Goal: Register for event/course

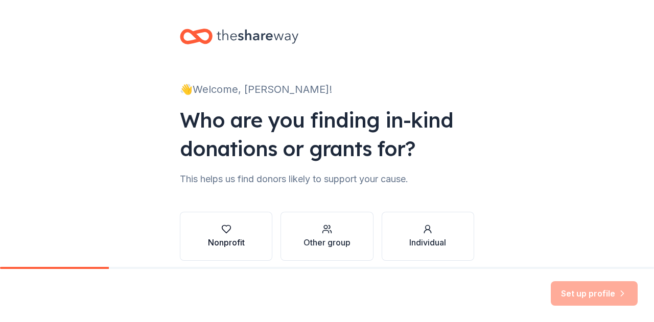
click at [213, 236] on div "Nonprofit" at bounding box center [226, 236] width 37 height 25
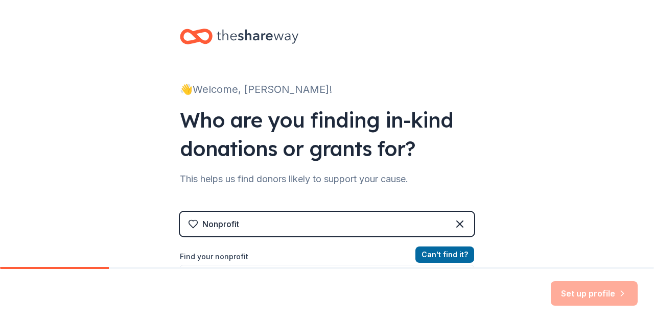
scroll to position [102, 0]
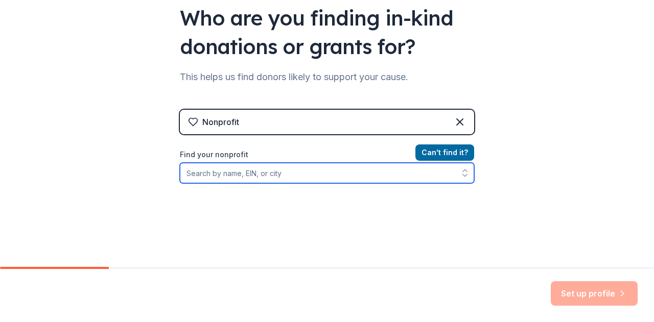
click at [288, 176] on input "Find your nonprofit" at bounding box center [327, 173] width 294 height 20
type input "caledonia education foundation"
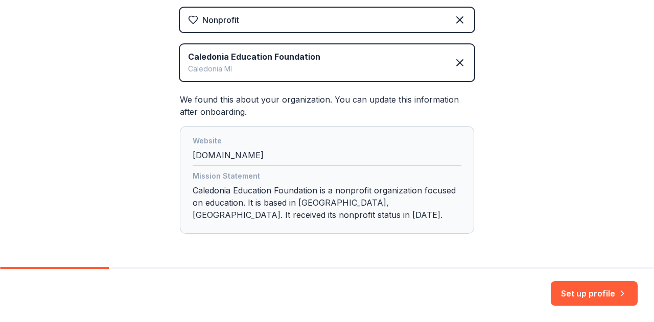
scroll to position [240, 0]
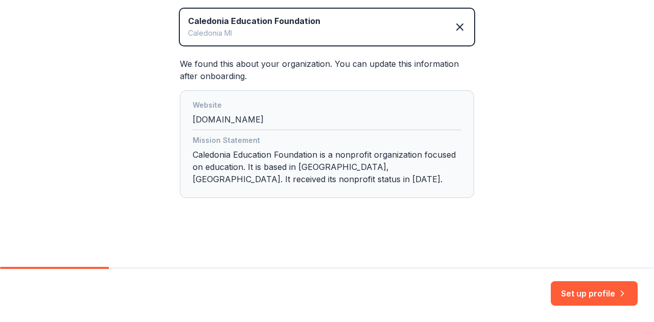
click at [327, 183] on div "Mission Statement Caledonia Education Foundation is a nonprofit organization fo…" at bounding box center [327, 161] width 269 height 55
click at [261, 183] on div "Mission Statement Caledonia Education Foundation is a nonprofit organization fo…" at bounding box center [327, 161] width 269 height 55
click at [233, 174] on div "Mission Statement Caledonia Education Foundation is a nonprofit organization fo…" at bounding box center [327, 161] width 269 height 55
click at [271, 160] on div "Mission Statement Caledonia Education Foundation is a nonprofit organization fo…" at bounding box center [327, 161] width 269 height 55
click at [606, 296] on button "Set up profile" at bounding box center [594, 293] width 87 height 25
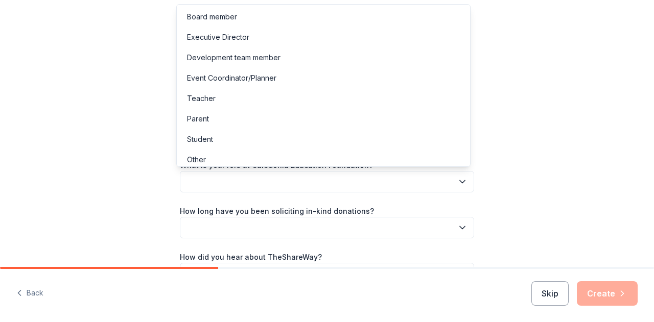
click at [370, 177] on button "button" at bounding box center [327, 181] width 294 height 21
click at [258, 37] on div "Executive Director" at bounding box center [323, 37] width 289 height 20
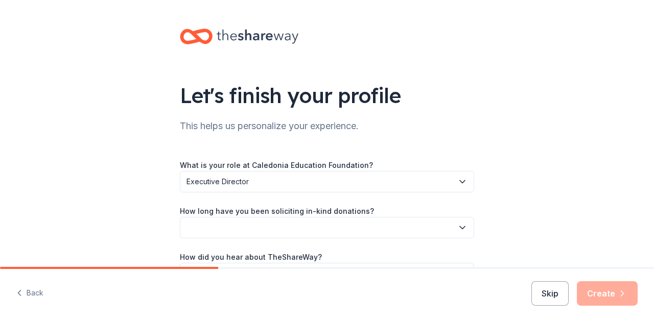
scroll to position [66, 0]
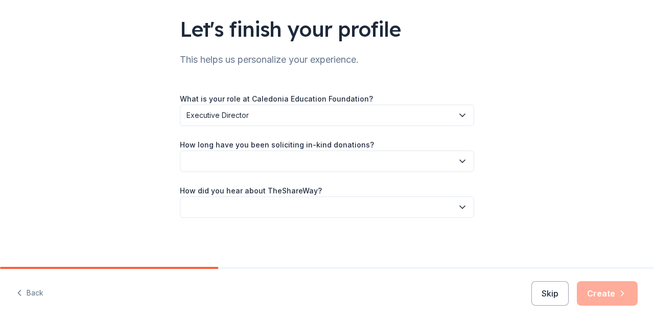
click at [311, 207] on button "button" at bounding box center [327, 207] width 294 height 21
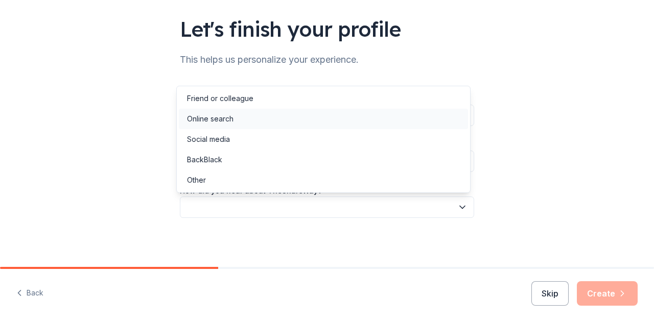
click at [249, 114] on div "Online search" at bounding box center [323, 119] width 289 height 20
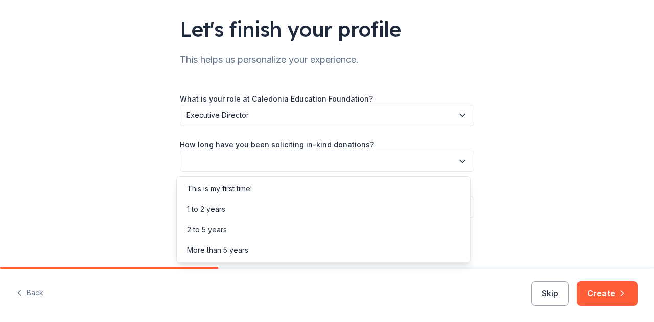
click at [259, 161] on button "button" at bounding box center [327, 161] width 294 height 21
click at [237, 253] on div "More than 5 years" at bounding box center [217, 250] width 61 height 12
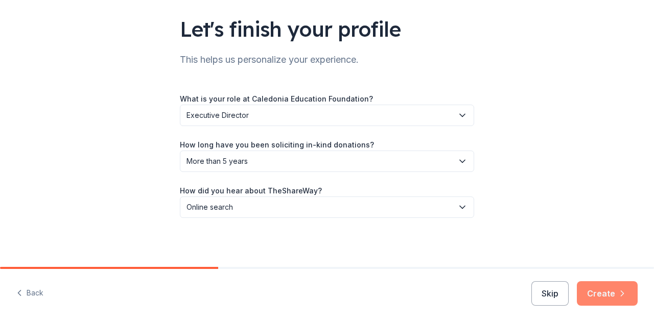
click at [603, 295] on button "Create" at bounding box center [607, 293] width 61 height 25
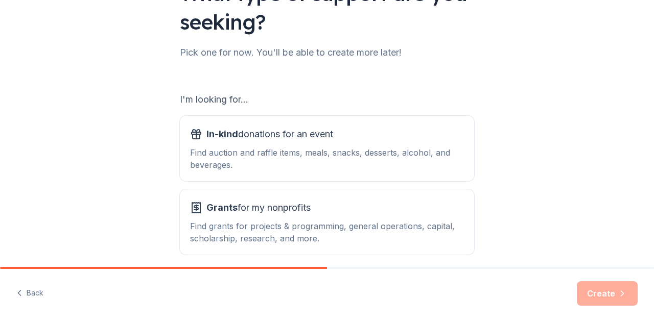
scroll to position [145, 0]
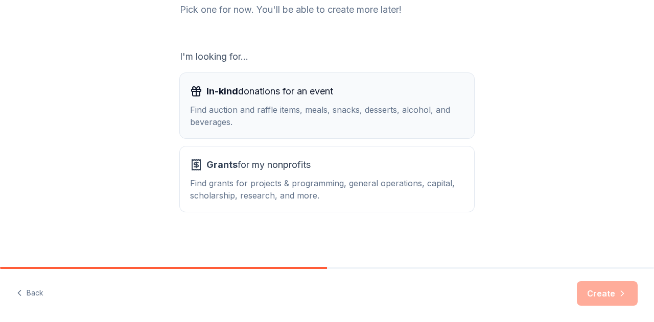
click at [250, 112] on div "Find auction and raffle items, meals, snacks, desserts, alcohol, and beverages." at bounding box center [327, 116] width 274 height 25
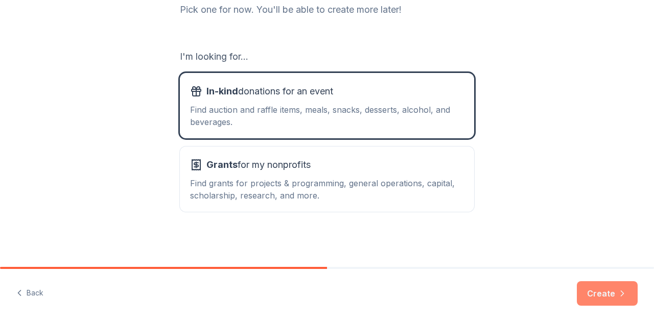
click at [604, 299] on button "Create" at bounding box center [607, 293] width 61 height 25
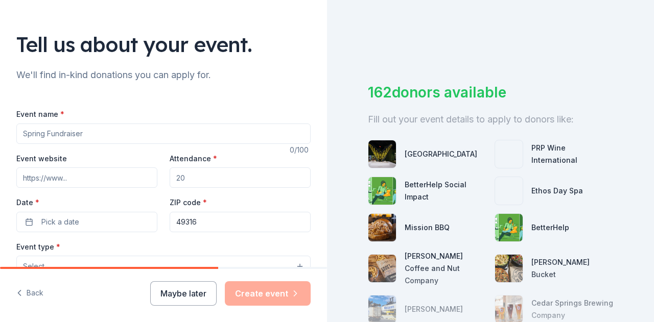
scroll to position [102, 0]
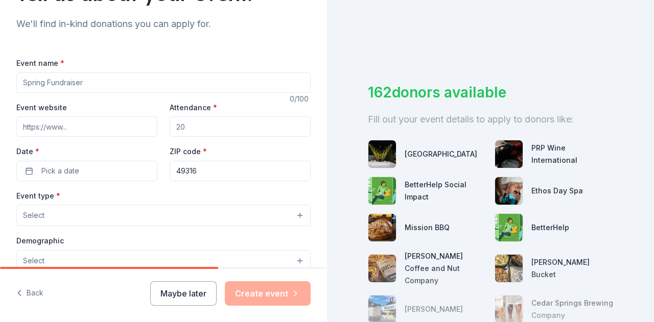
click at [81, 79] on input "Event name *" at bounding box center [163, 83] width 294 height 20
type input "Women, Wine, & Wisdom"
click at [192, 125] on input "Attendance *" at bounding box center [240, 126] width 141 height 20
click at [76, 131] on input "Event website" at bounding box center [86, 126] width 141 height 20
paste input "[URL][DOMAIN_NAME]"
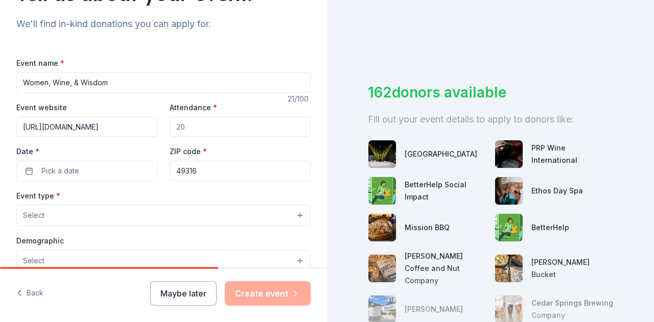
type input "[URL][DOMAIN_NAME]"
click at [211, 126] on input "Attendance *" at bounding box center [240, 126] width 141 height 20
type input "150"
click at [128, 171] on button "Pick a date" at bounding box center [86, 171] width 141 height 20
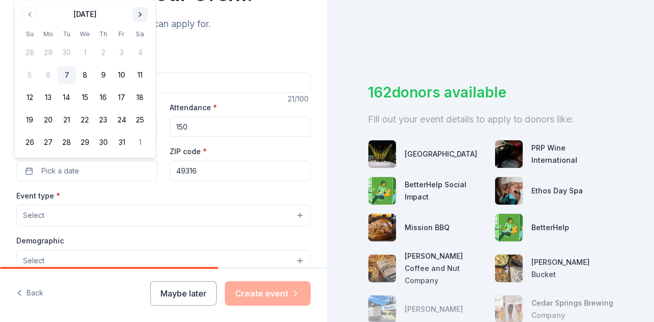
click at [140, 11] on button "Go to next month" at bounding box center [140, 14] width 14 height 14
click at [140, 11] on th "Sa" at bounding box center [140, 11] width 18 height 11
click at [89, 203] on div "Event type * Select" at bounding box center [163, 208] width 294 height 37
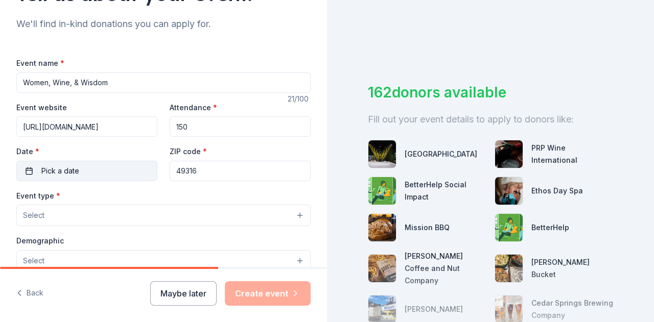
click at [82, 165] on button "Pick a date" at bounding box center [86, 171] width 141 height 20
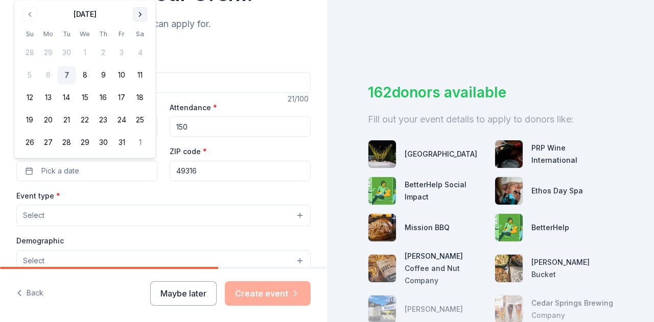
click at [142, 15] on button "Go to next month" at bounding box center [140, 14] width 14 height 14
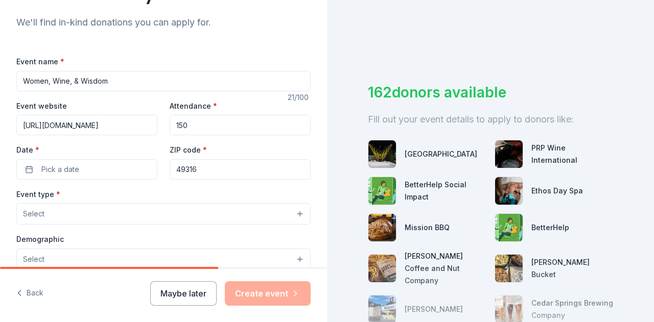
scroll to position [106, 0]
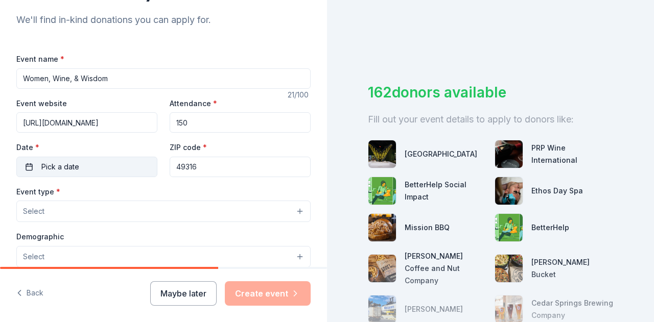
click at [95, 160] on button "Pick a date" at bounding box center [86, 167] width 141 height 20
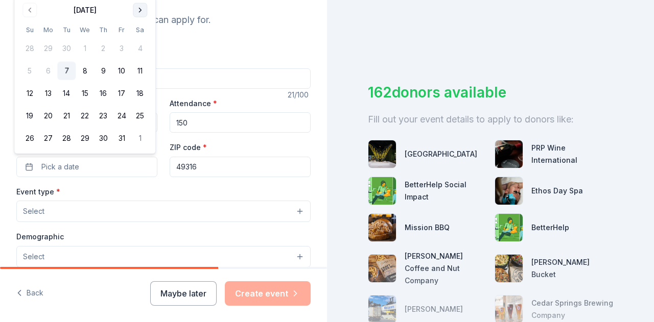
click at [139, 12] on button "Go to next month" at bounding box center [140, 10] width 14 height 14
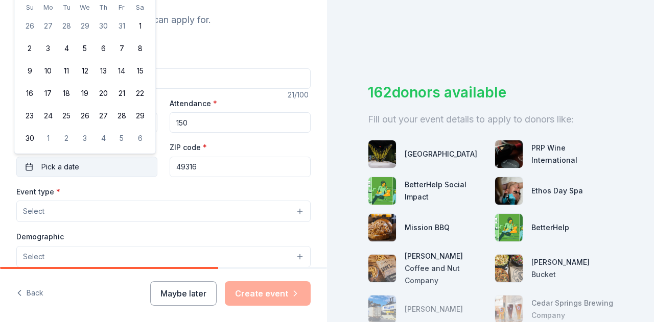
click at [85, 167] on button "Pick a date" at bounding box center [86, 167] width 141 height 20
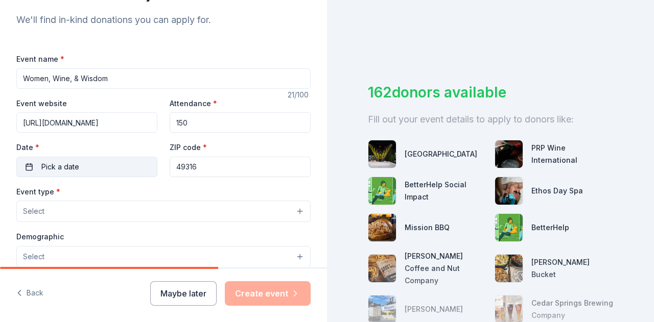
click at [58, 168] on span "Pick a date" at bounding box center [60, 167] width 38 height 12
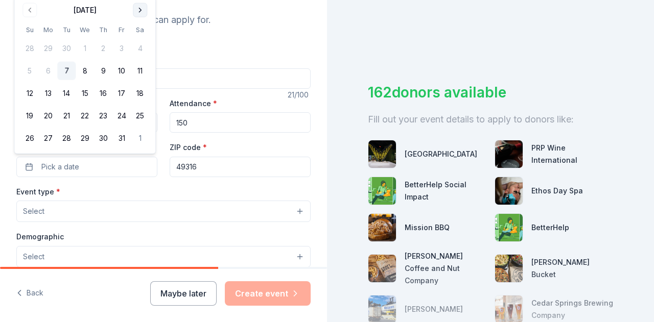
click at [137, 15] on button "Go to next month" at bounding box center [140, 10] width 14 height 14
click at [142, 138] on button "6" at bounding box center [140, 138] width 18 height 18
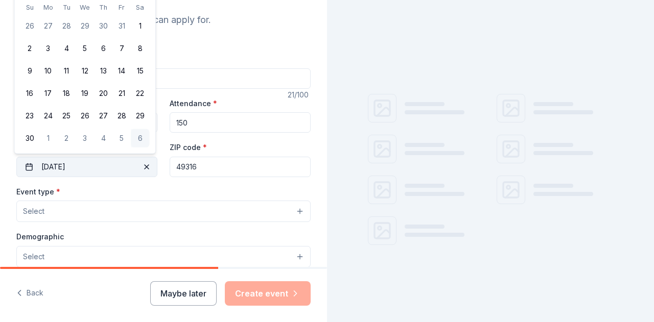
click at [55, 167] on button "[DATE]" at bounding box center [86, 167] width 141 height 20
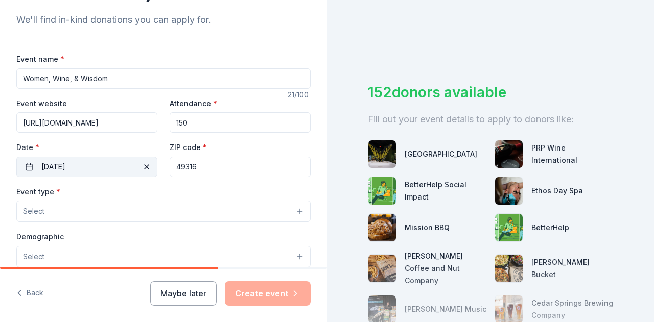
click at [68, 172] on button "[DATE]" at bounding box center [86, 167] width 141 height 20
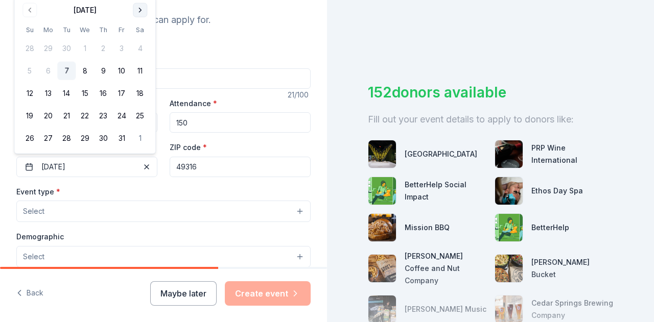
click at [140, 14] on button "Go to next month" at bounding box center [140, 10] width 14 height 14
click at [142, 10] on th "Sa" at bounding box center [140, 7] width 18 height 11
click at [143, 5] on th "Sa" at bounding box center [140, 7] width 18 height 11
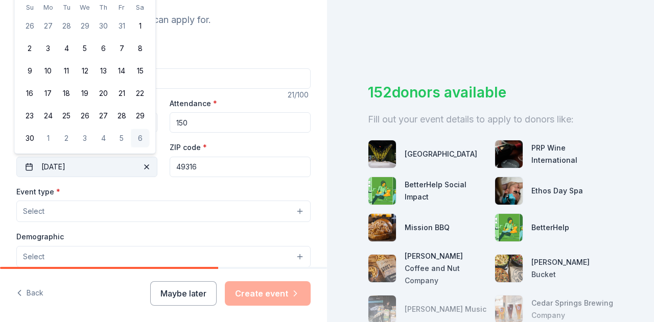
click at [56, 172] on button "[DATE]" at bounding box center [86, 167] width 141 height 20
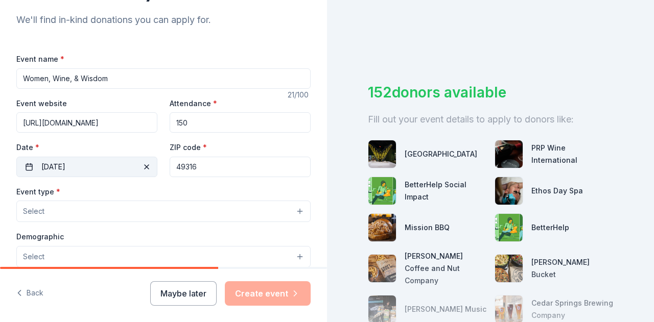
click at [47, 167] on button "[DATE]" at bounding box center [86, 167] width 141 height 20
click at [174, 206] on button "Select" at bounding box center [163, 211] width 294 height 21
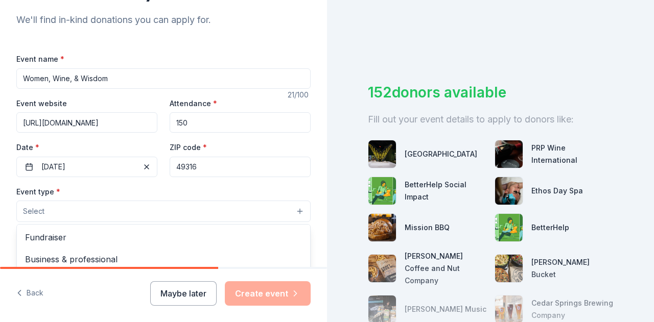
scroll to position [157, 0]
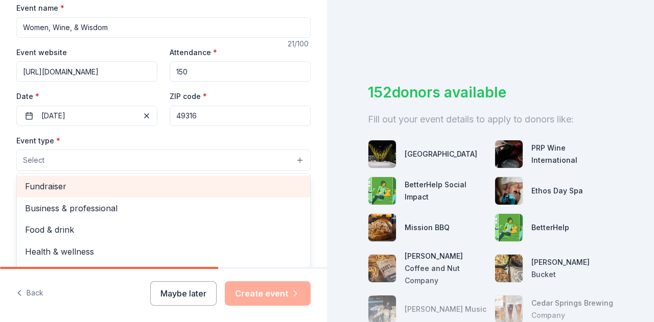
click at [124, 181] on span "Fundraiser" at bounding box center [163, 186] width 277 height 13
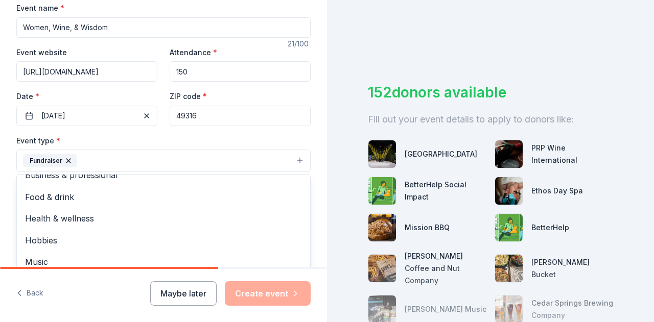
click at [304, 130] on div "Tell us about your event. We'll find in-kind donations you can apply for. Event…" at bounding box center [163, 183] width 327 height 681
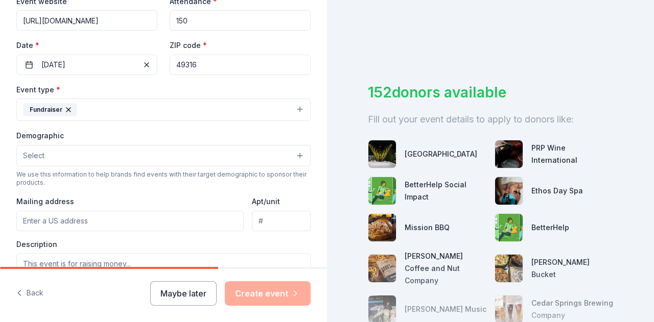
scroll to position [260, 0]
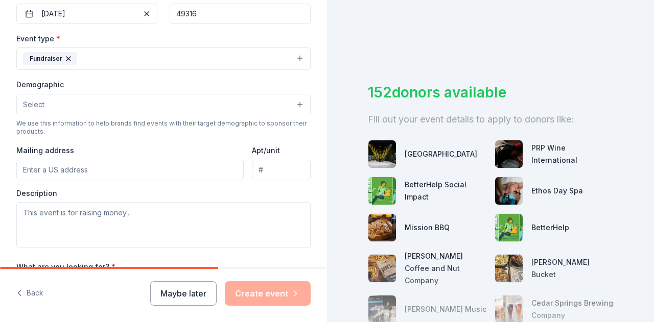
click at [99, 166] on input "Mailing address" at bounding box center [129, 170] width 227 height 20
paste input "[URL][DOMAIN_NAME]"
type input "[URL][DOMAIN_NAME]"
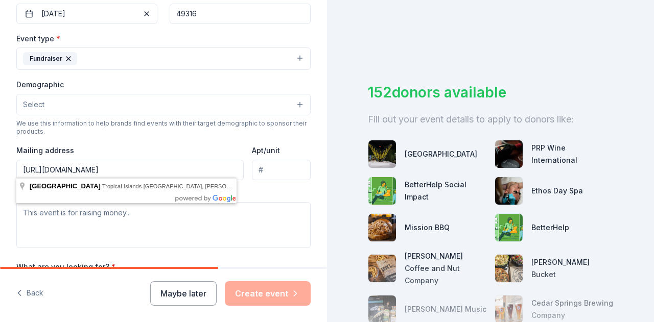
drag, startPoint x: 138, startPoint y: 166, endPoint x: 13, endPoint y: 164, distance: 124.7
click at [13, 164] on div "Tell us about your event. We'll find in-kind donations you can apply for. Event…" at bounding box center [163, 80] width 327 height 681
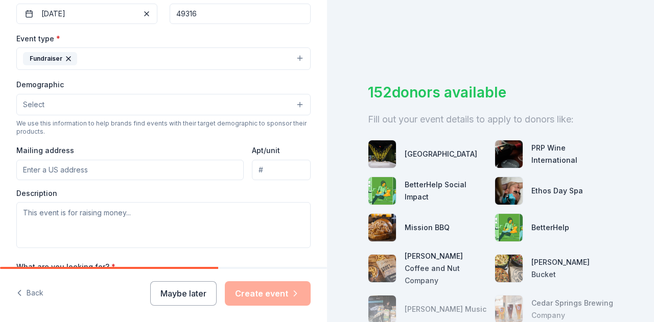
paste input "P.O. [GEOGRAPHIC_DATA]-0353"
type input "P.O. [GEOGRAPHIC_DATA]-0353"
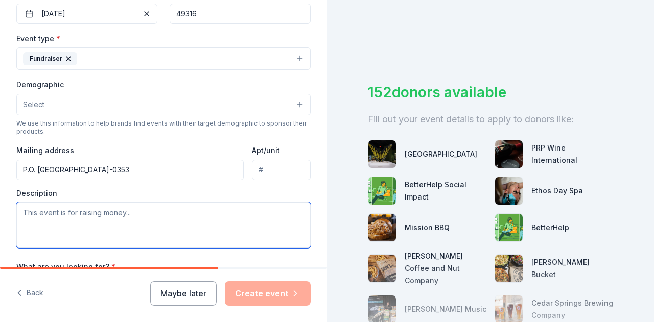
click at [139, 220] on textarea at bounding box center [163, 225] width 294 height 46
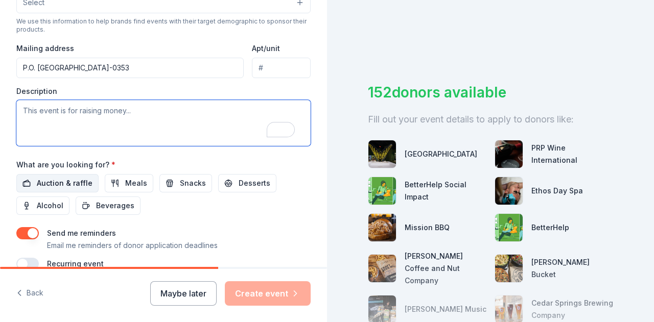
scroll to position [362, 0]
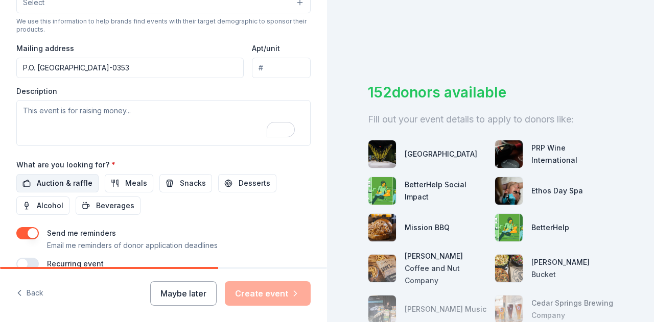
click at [68, 179] on span "Auction & raffle" at bounding box center [65, 183] width 56 height 12
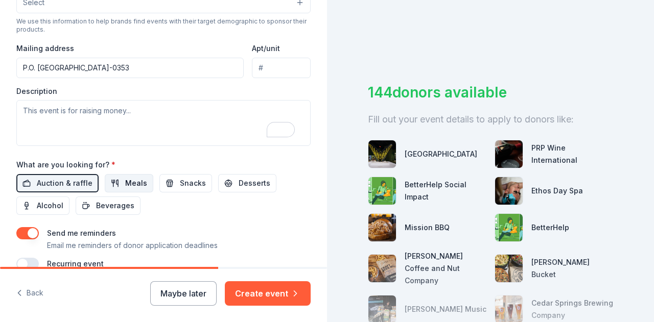
click at [140, 180] on span "Meals" at bounding box center [136, 183] width 22 height 12
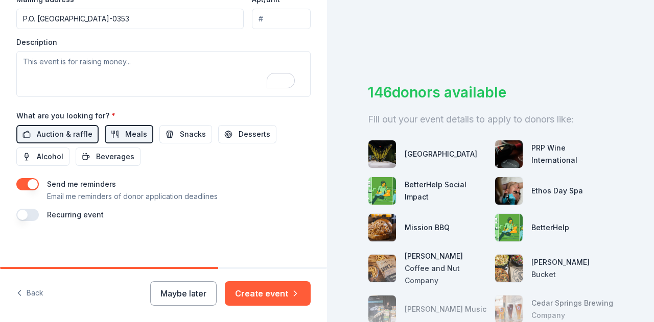
click at [26, 180] on button "button" at bounding box center [27, 184] width 22 height 12
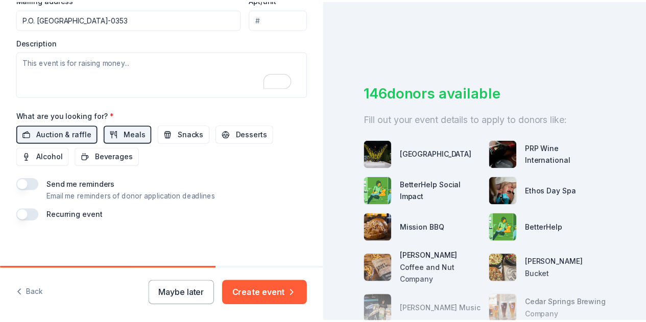
scroll to position [360, 0]
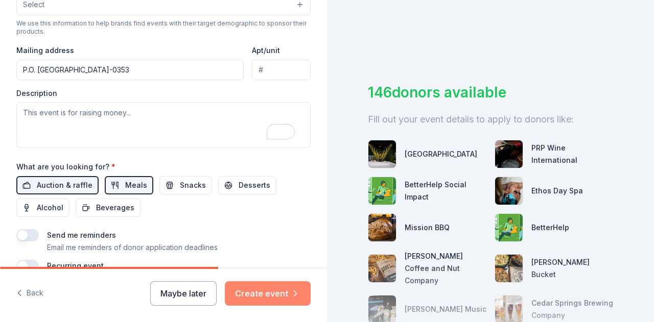
click at [287, 290] on button "Create event" at bounding box center [268, 293] width 86 height 25
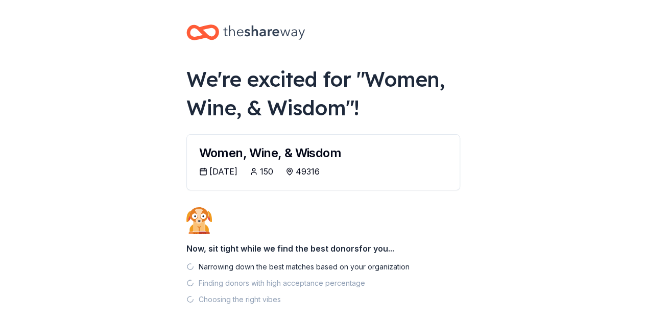
scroll to position [51, 0]
